Goal: Find specific page/section: Find specific page/section

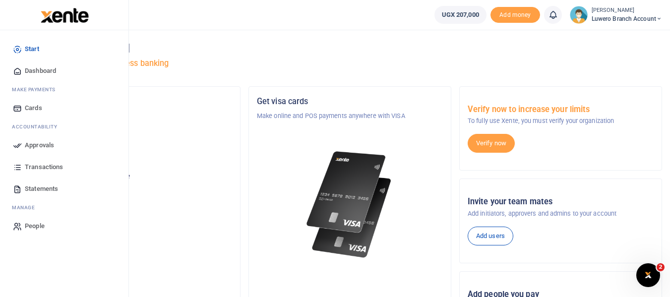
click at [34, 162] on span "Transactions" at bounding box center [44, 167] width 38 height 10
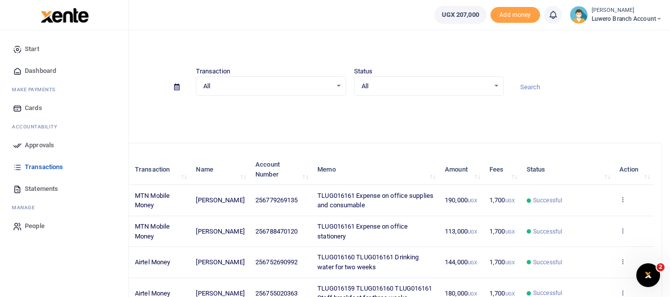
click at [40, 188] on span "Statements" at bounding box center [41, 189] width 33 height 10
